Goal: Use online tool/utility: Utilize a website feature to perform a specific function

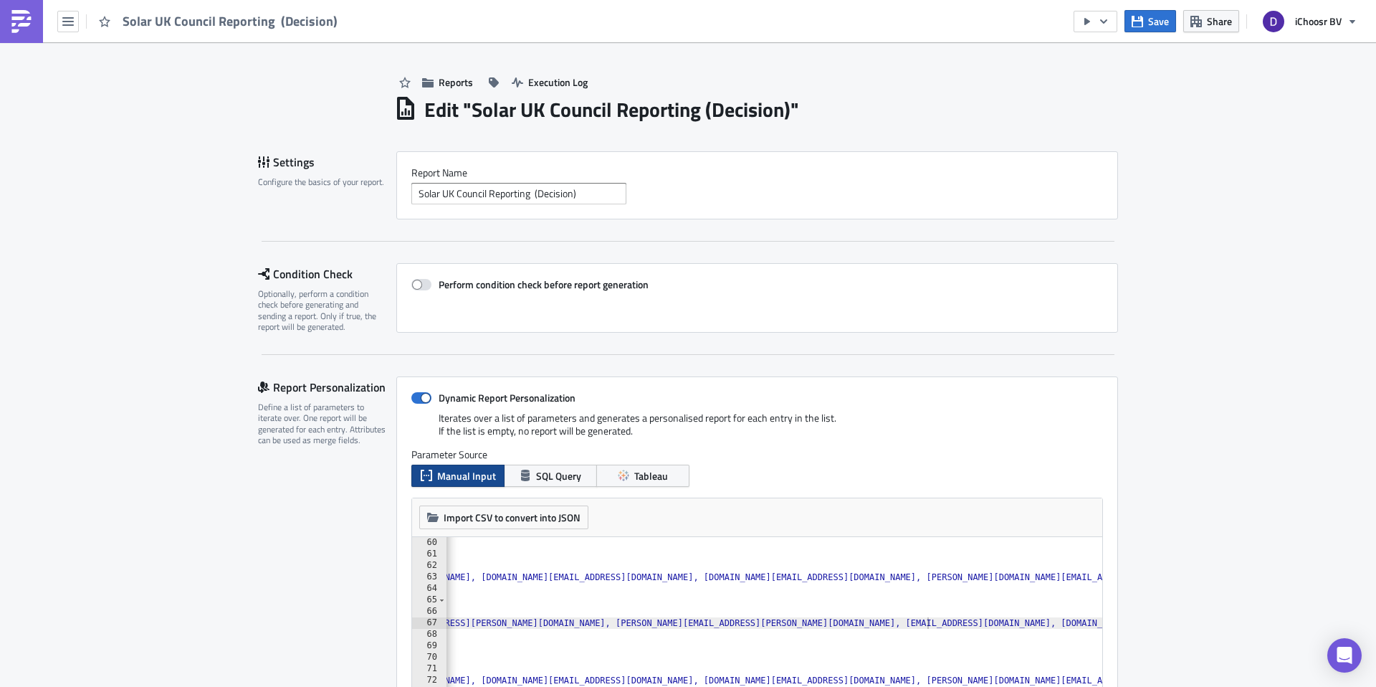
scroll to position [0, 801]
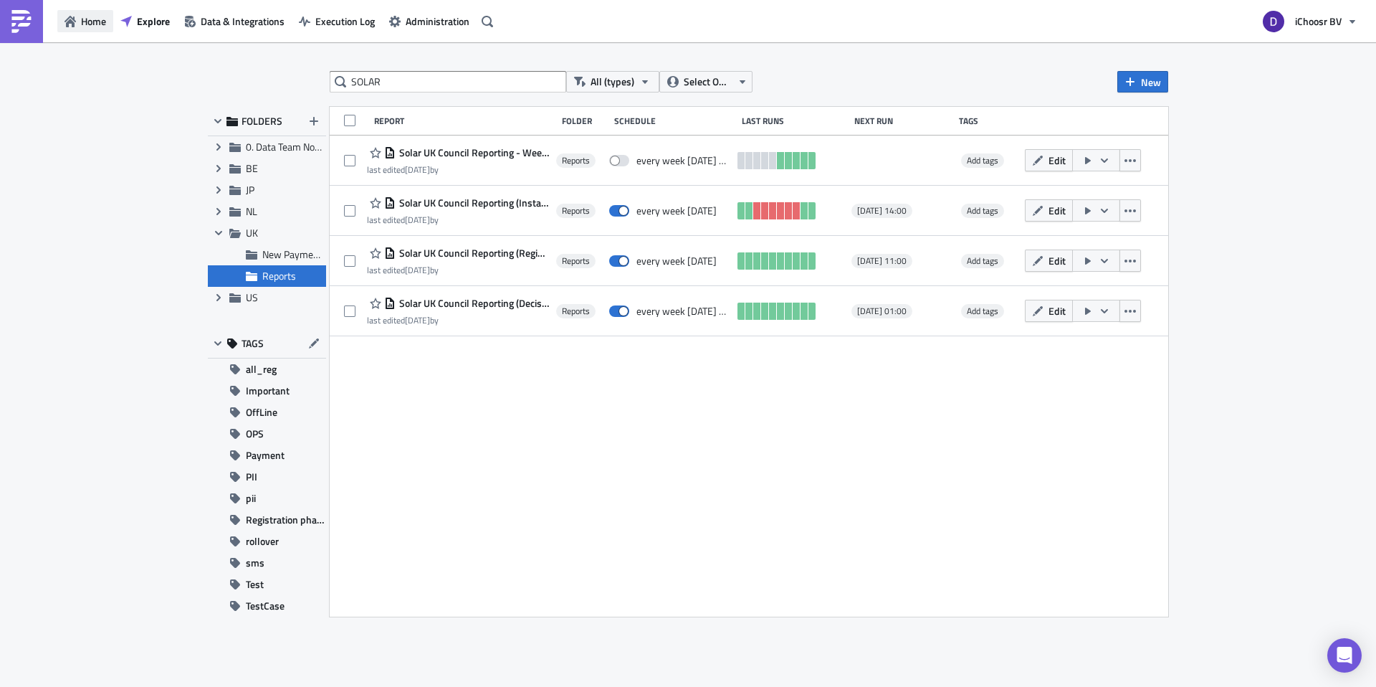
click at [90, 27] on span "Home" at bounding box center [93, 21] width 25 height 15
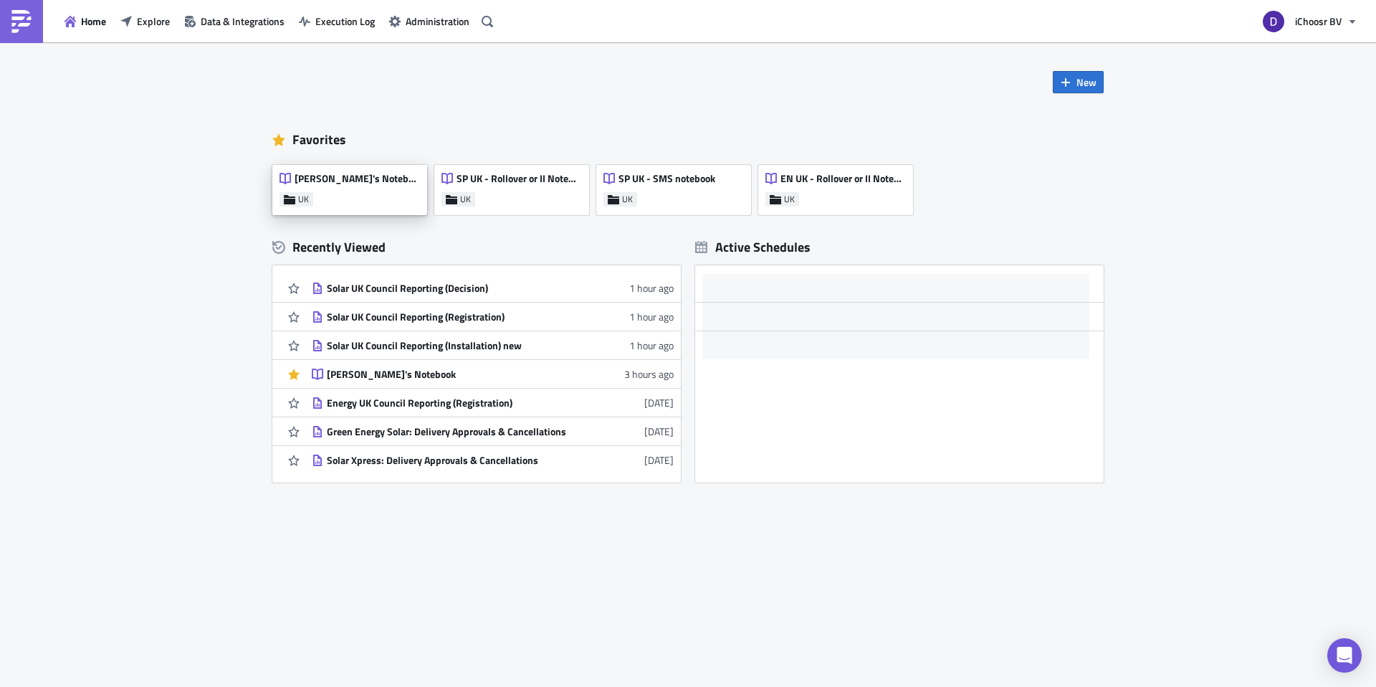
click at [345, 194] on div "Dan's Notebook UK" at bounding box center [349, 190] width 155 height 50
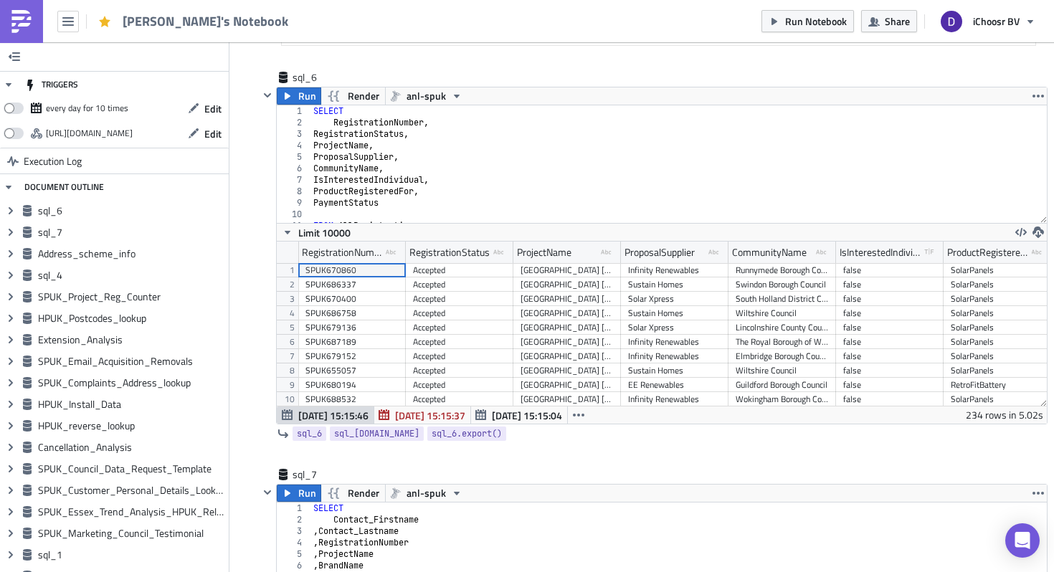
scroll to position [71526, 70936]
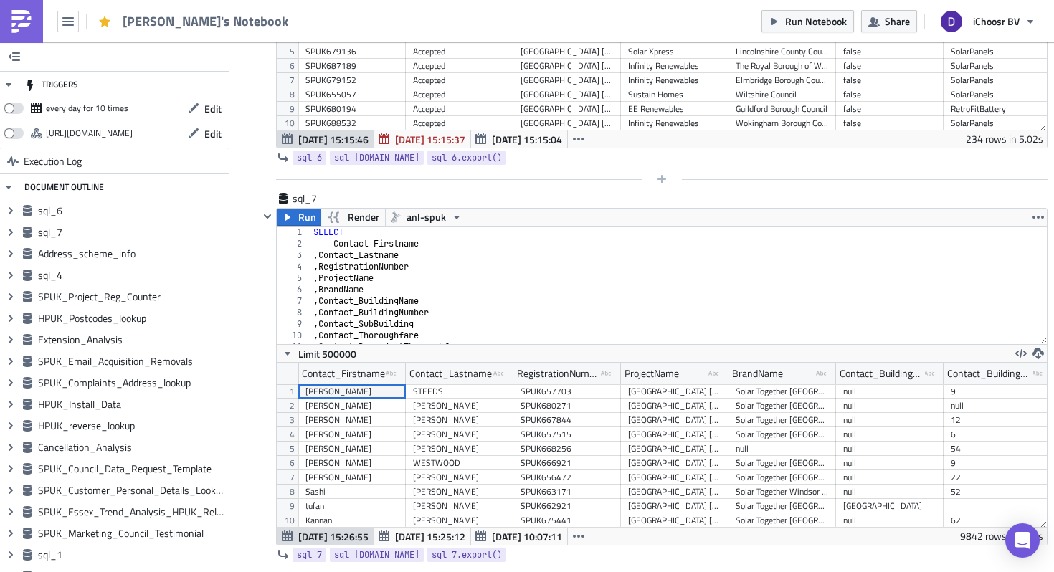
click at [670, 173] on div at bounding box center [653, 179] width 789 height 17
click at [663, 176] on icon "button" at bounding box center [661, 178] width 11 height 11
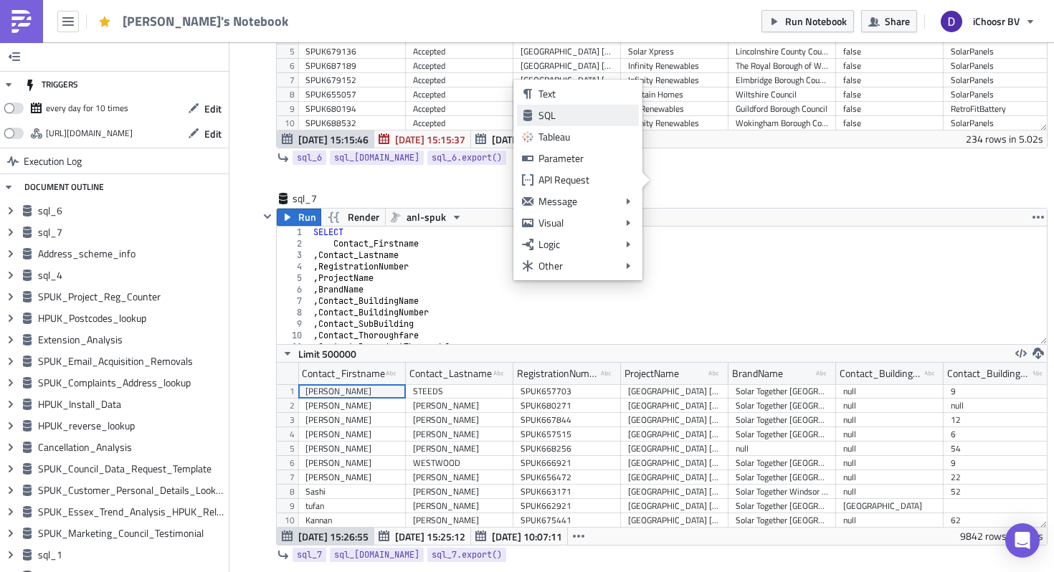
click at [556, 113] on div "SQL" at bounding box center [585, 115] width 95 height 14
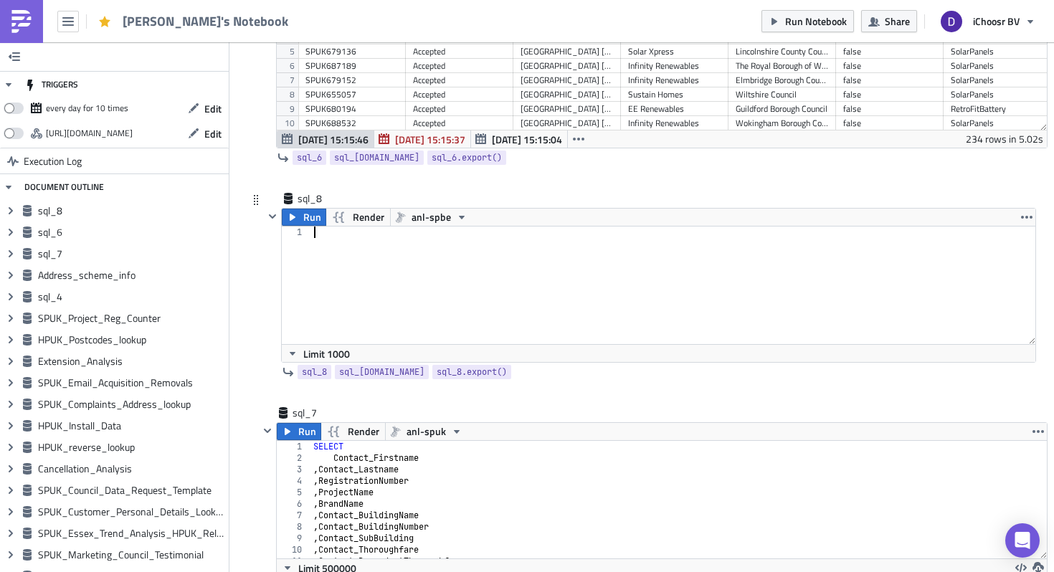
click at [365, 252] on div at bounding box center [673, 297] width 725 height 141
type textarea "R"
type textarea "SELECT"
type textarea "RegistrationNumber"
type textarea ", RegistrationStatus"
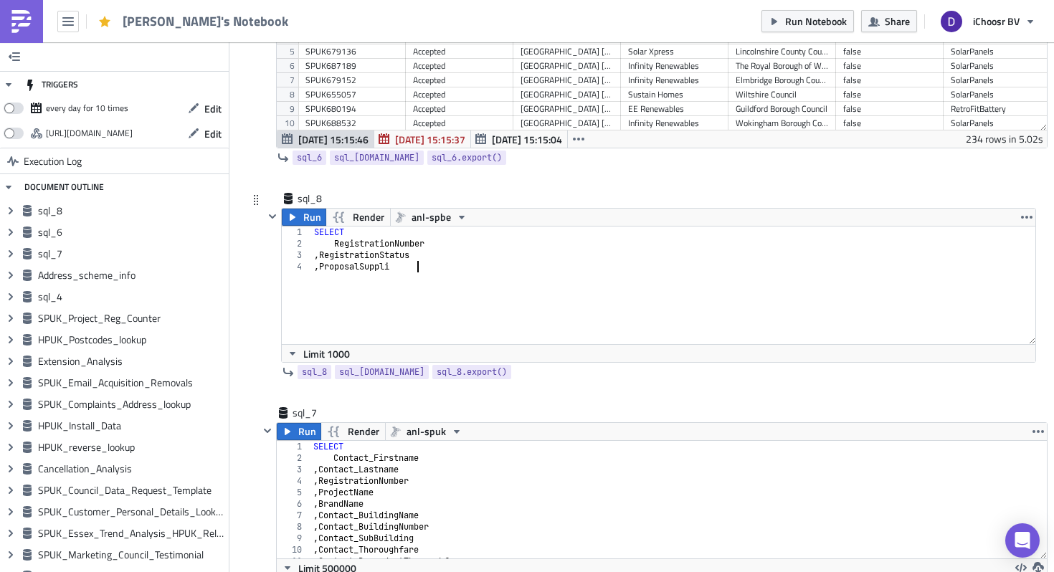
type textarea ", ProposalSupplier"
click at [374, 229] on div "SELECT RegistrationNumber , RegistrationStatus , ProposalSupplier ," at bounding box center [673, 297] width 725 height 141
click at [368, 290] on div "SELECT * RegistrationNumber , RegistrationStatus , ProposalSupplier ," at bounding box center [673, 297] width 725 height 141
type textarea ","
type textarea "F"
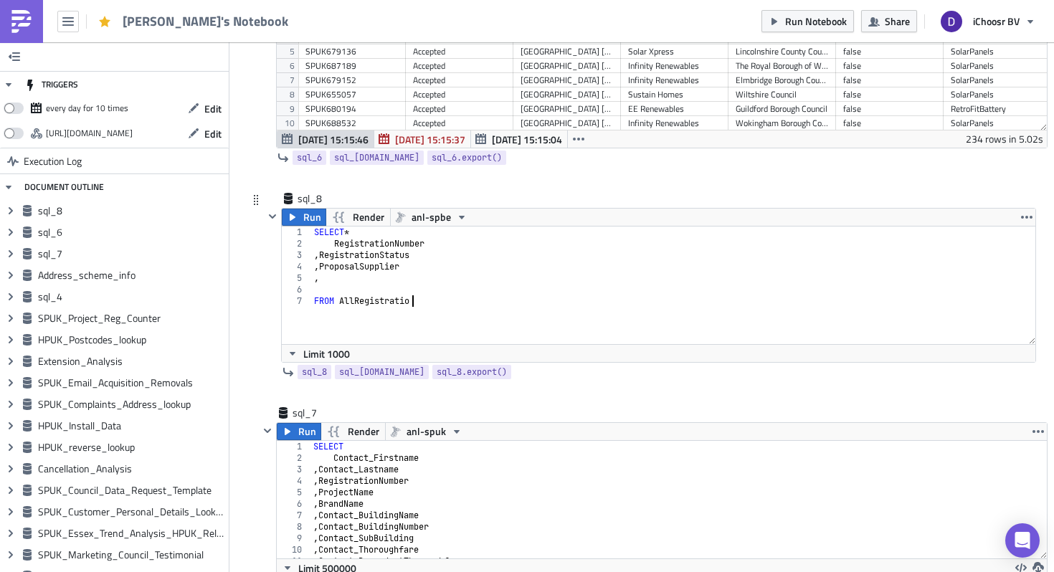
type textarea "FROM AllRegistrations"
click at [375, 316] on div "SELECT * RegistrationNumber , RegistrationStatus , ProposalSupplier , FROM AllR…" at bounding box center [673, 297] width 725 height 141
type textarea "WHERE Registration"
click at [358, 314] on div "SELECT * RegistrationNumber , RegistrationStatus , ProposalSupplier , FROM AllR…" at bounding box center [673, 297] width 725 height 141
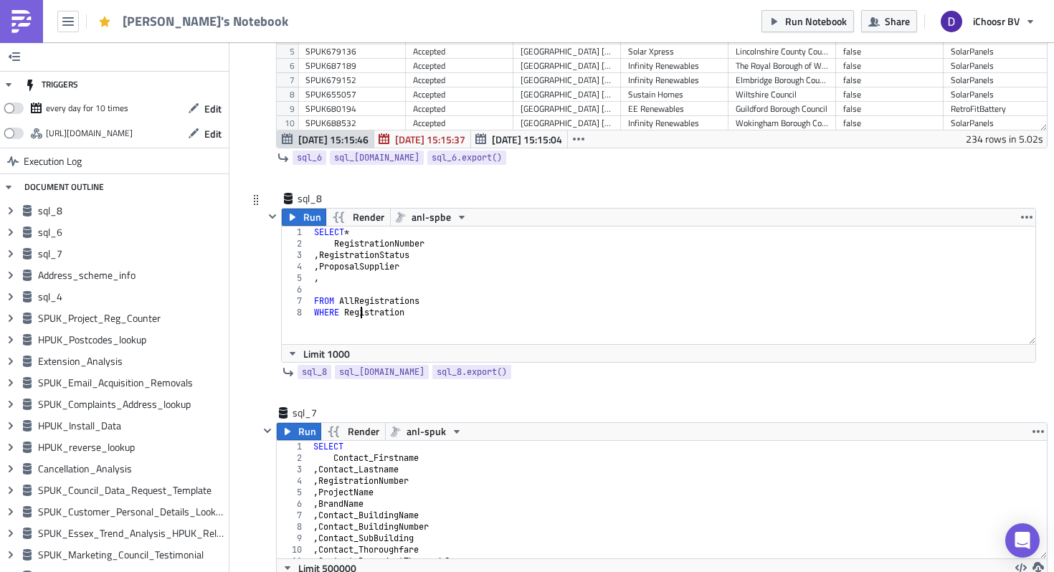
click at [358, 314] on div "SELECT * RegistrationNumber , RegistrationStatus , ProposalSupplier , FROM AllR…" at bounding box center [673, 297] width 725 height 141
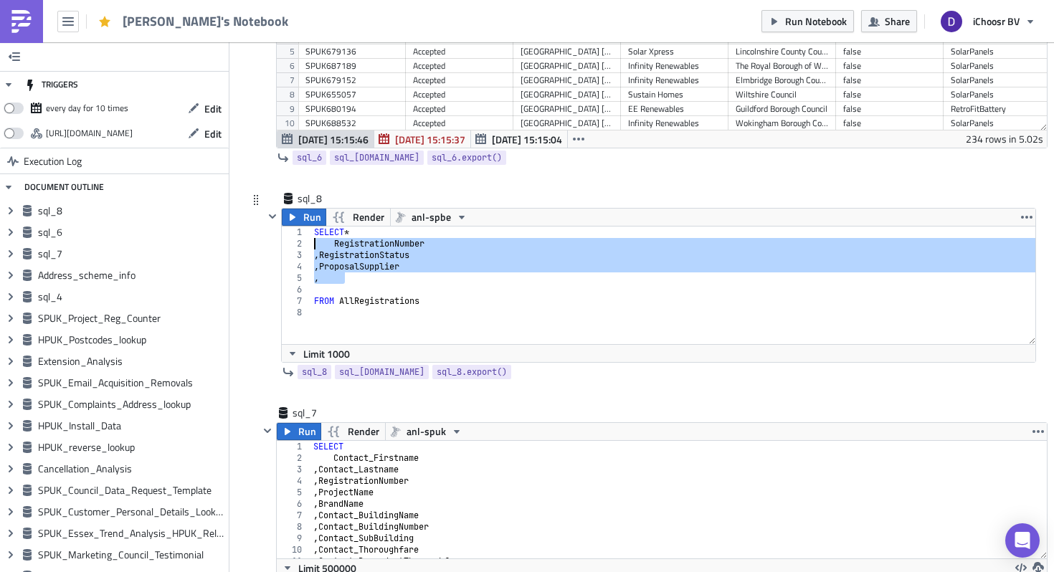
drag, startPoint x: 349, startPoint y: 280, endPoint x: 291, endPoint y: 245, distance: 67.9
click at [291, 245] on div "1 2 3 4 5 6 7 8 SELECT * RegistrationNumber , RegistrationStatus , ProposalSupp…" at bounding box center [658, 286] width 753 height 118
click at [457, 222] on icon "button" at bounding box center [461, 216] width 11 height 11
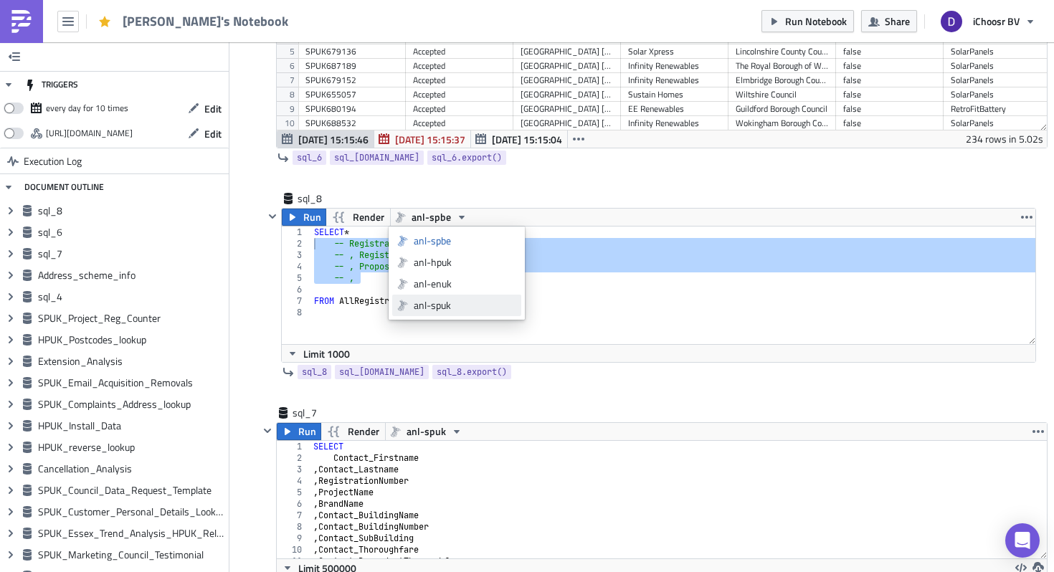
click at [444, 308] on div "anl-spuk" at bounding box center [465, 305] width 103 height 14
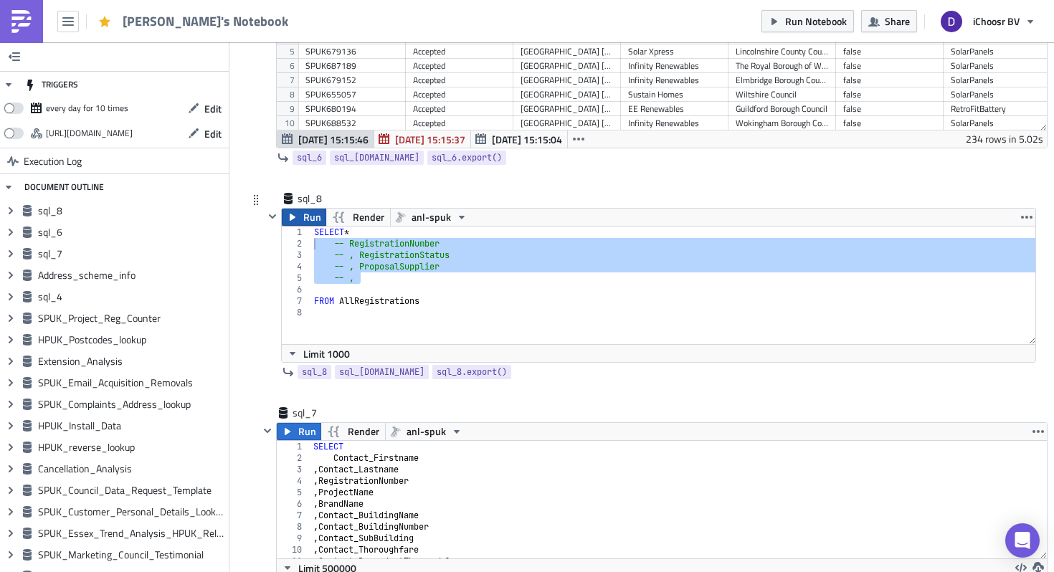
click at [303, 219] on span "Run" at bounding box center [312, 217] width 18 height 17
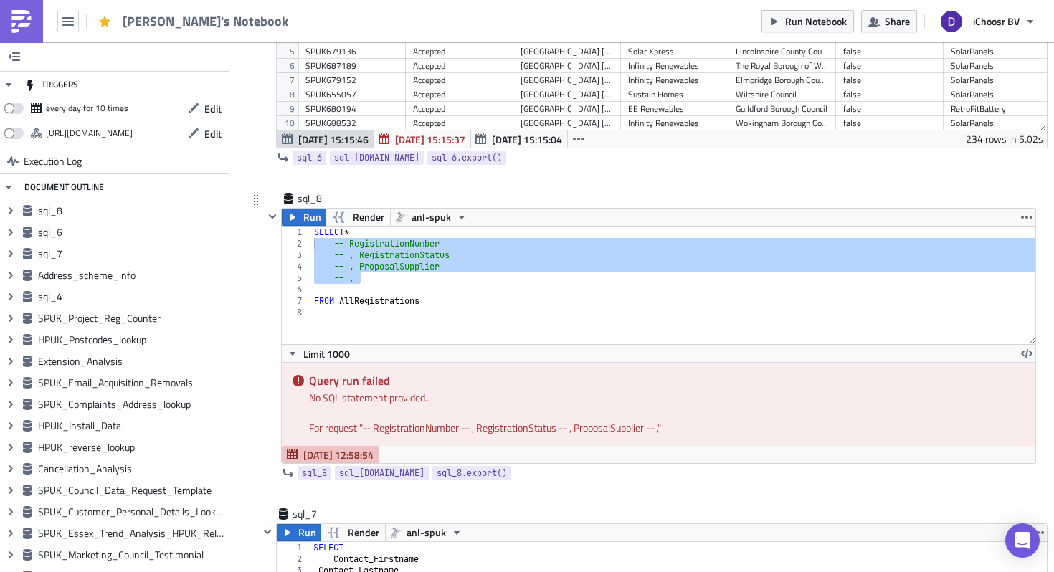
click at [383, 256] on div "SELECT * -- RegistrationNumber -- , RegistrationStatus -- , ProposalSupplier --…" at bounding box center [673, 297] width 725 height 141
type textarea "-- , RegistrationStatus"
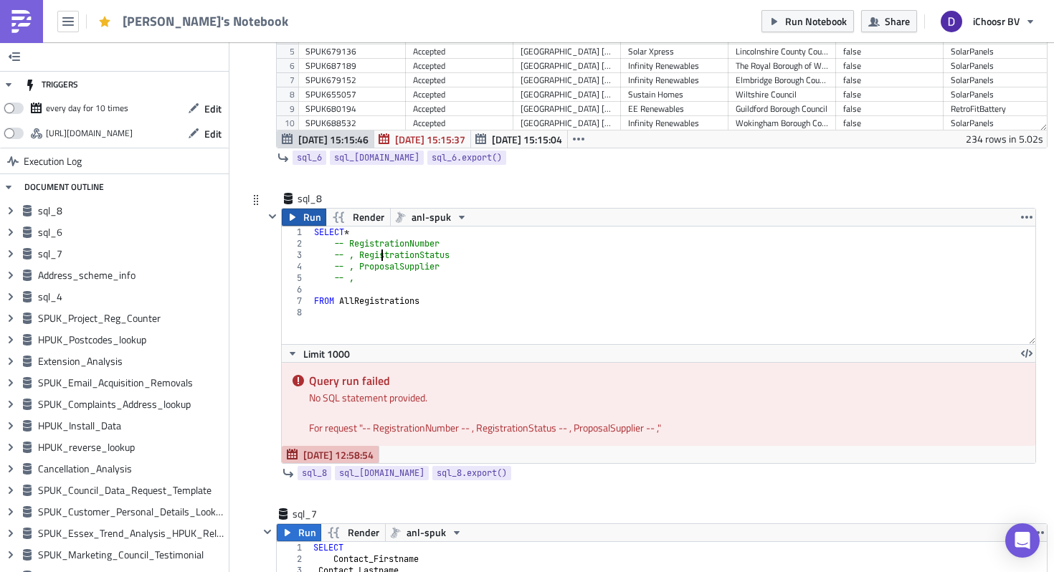
click at [307, 214] on span "Run" at bounding box center [312, 217] width 18 height 17
